Goal: Find specific page/section: Find specific page/section

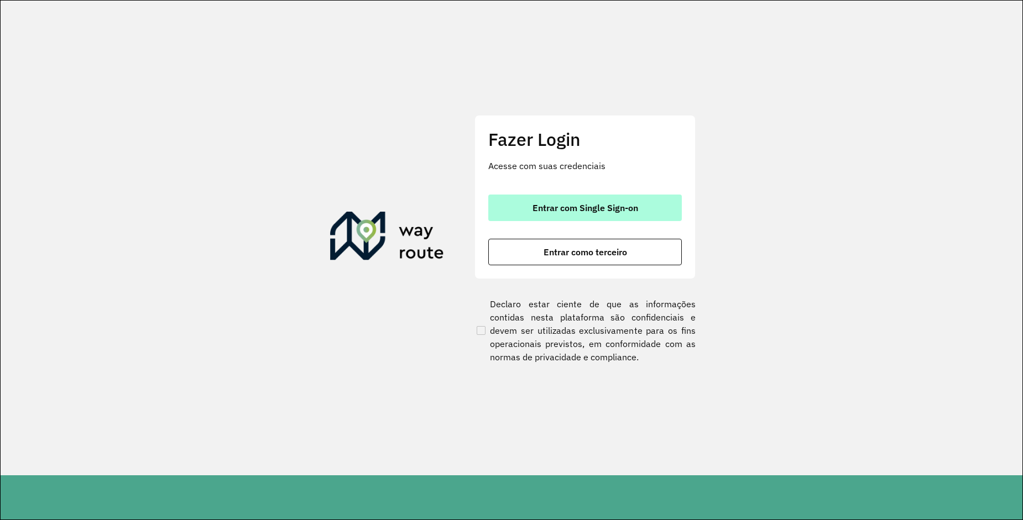
click at [560, 200] on button "Entrar com Single Sign-on" at bounding box center [585, 208] width 194 height 27
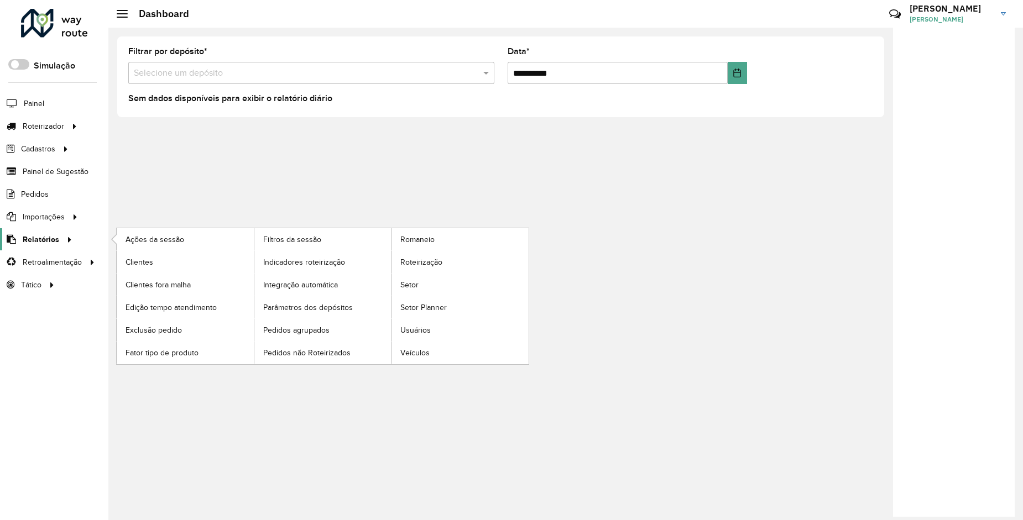
click at [39, 239] on span "Relatórios" at bounding box center [41, 240] width 36 height 12
click at [153, 263] on span "Clientes" at bounding box center [141, 263] width 30 height 12
